Goal: Information Seeking & Learning: Understand process/instructions

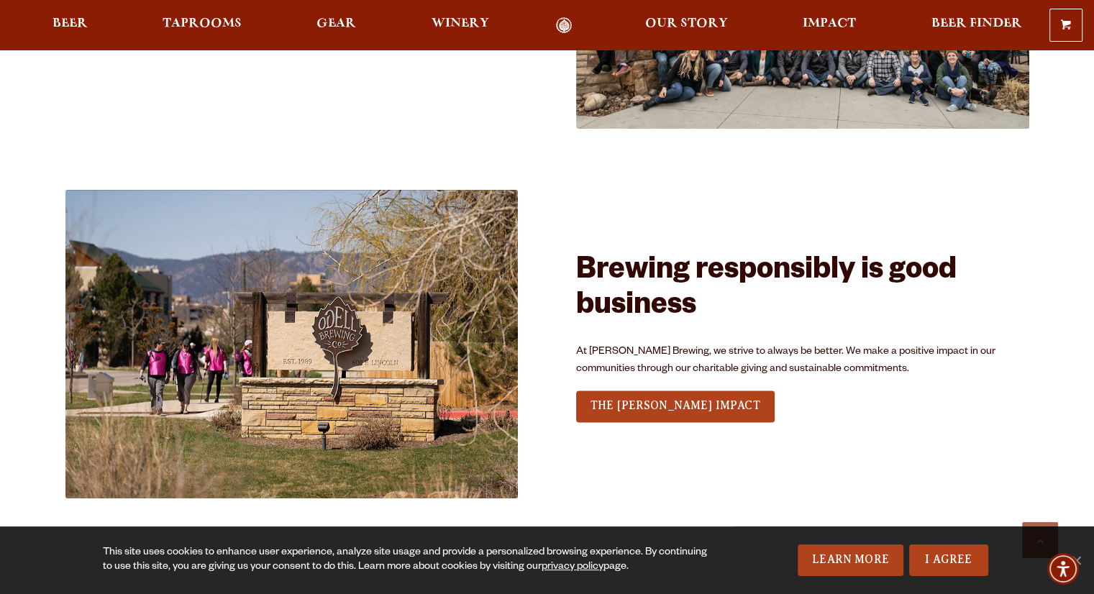
scroll to position [1863, 0]
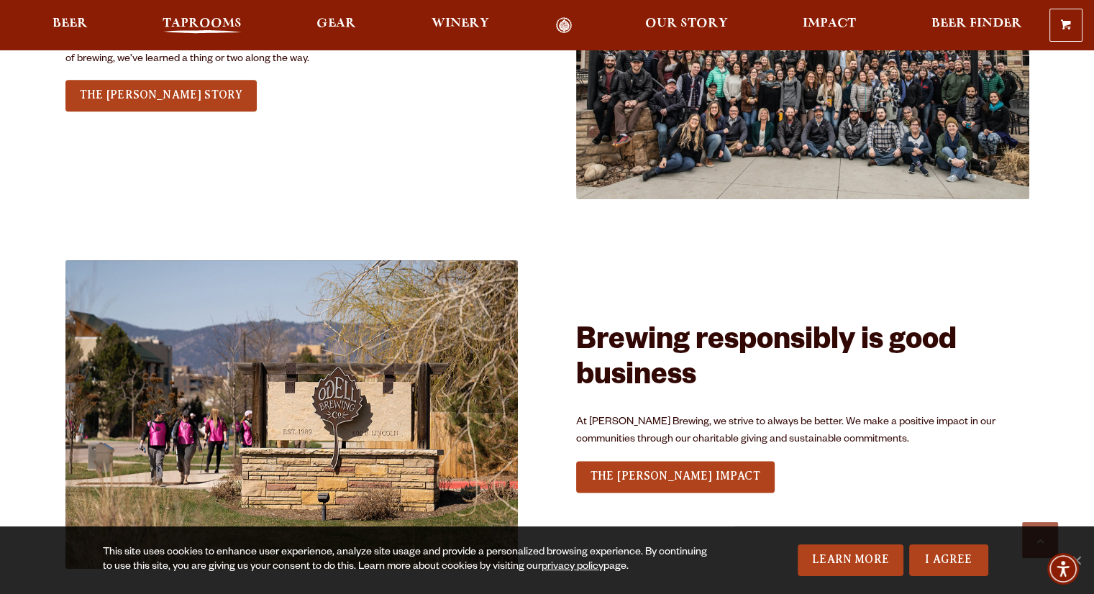
click at [176, 28] on span "Taprooms" at bounding box center [202, 24] width 79 height 12
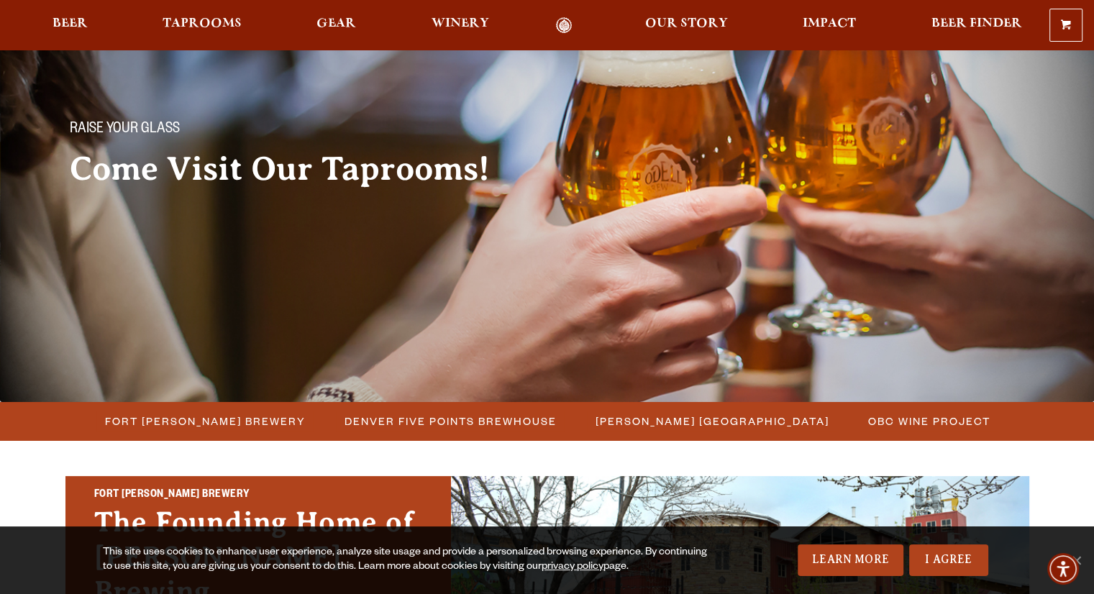
scroll to position [66, 0]
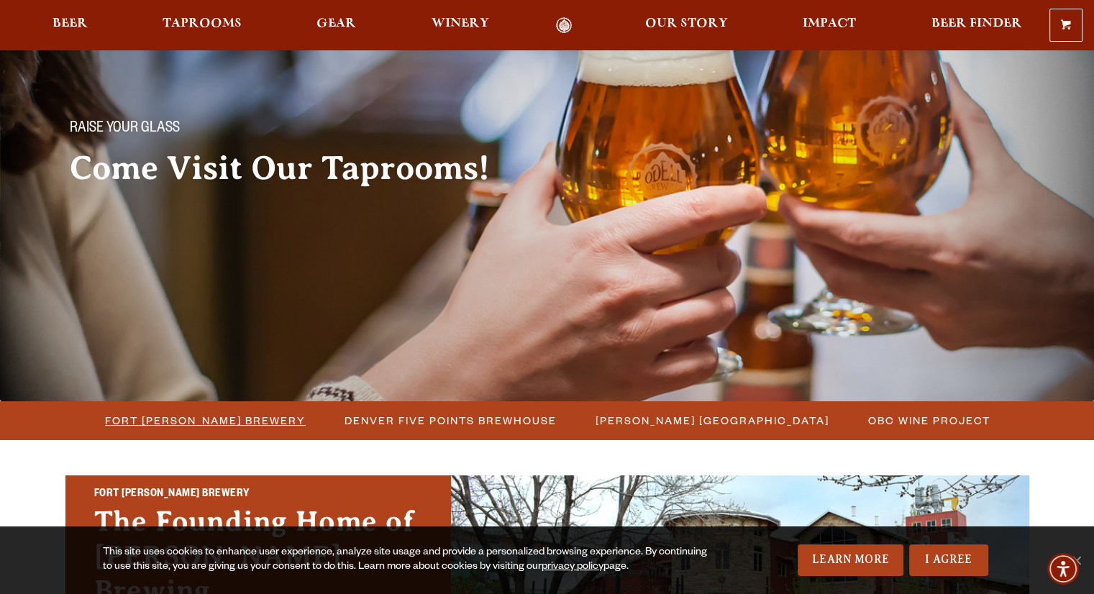
click at [213, 414] on span "Fort [PERSON_NAME] Brewery" at bounding box center [205, 420] width 201 height 21
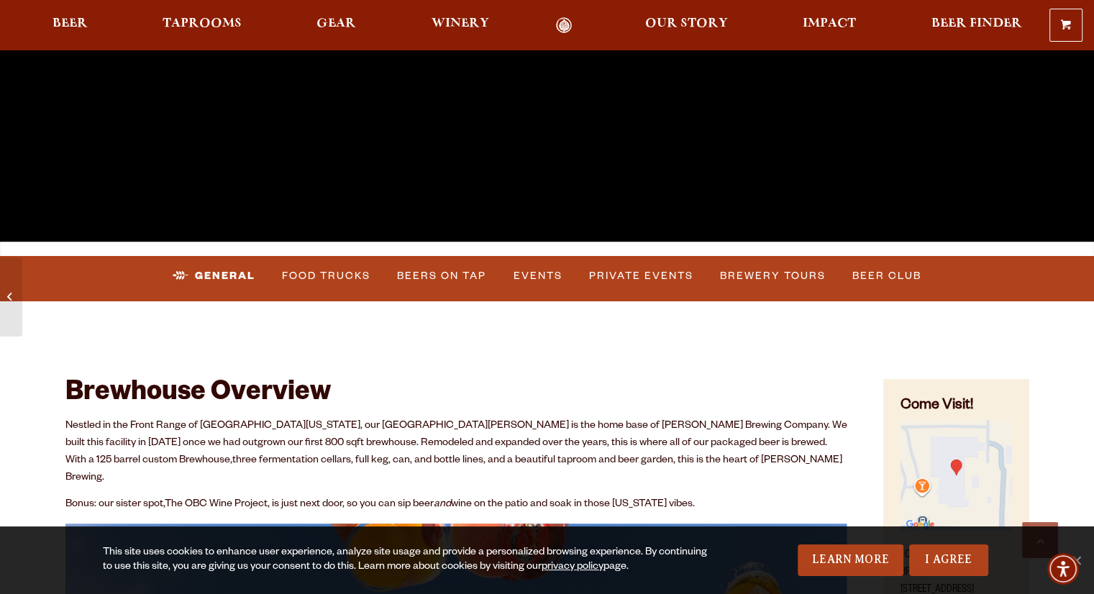
scroll to position [374, 0]
click at [766, 280] on link "Brewery Tours" at bounding box center [772, 276] width 117 height 33
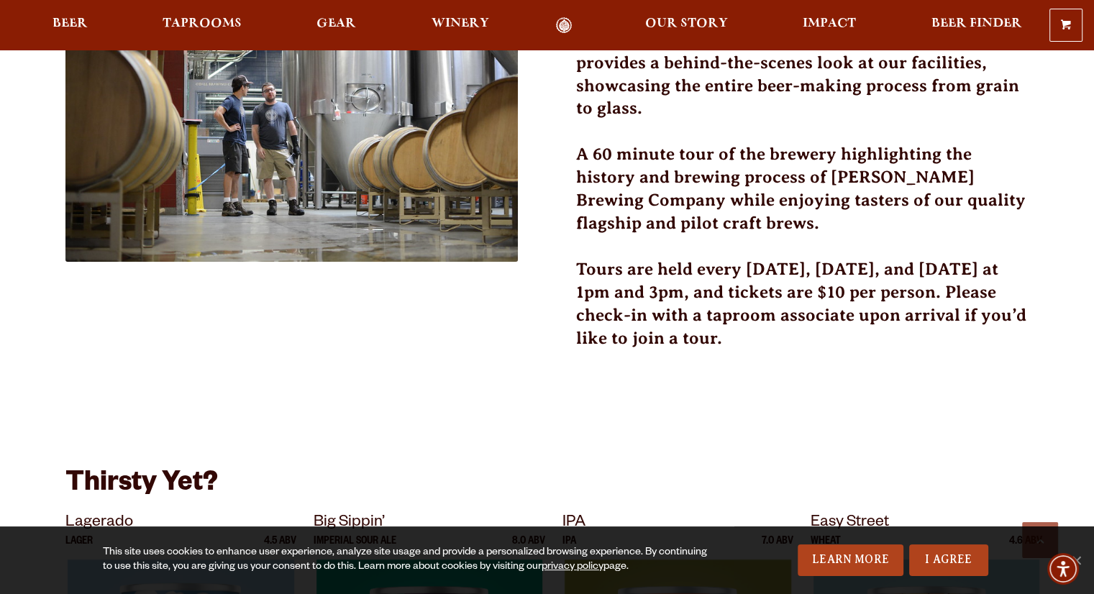
scroll to position [544, 0]
